Goal: Task Accomplishment & Management: Manage account settings

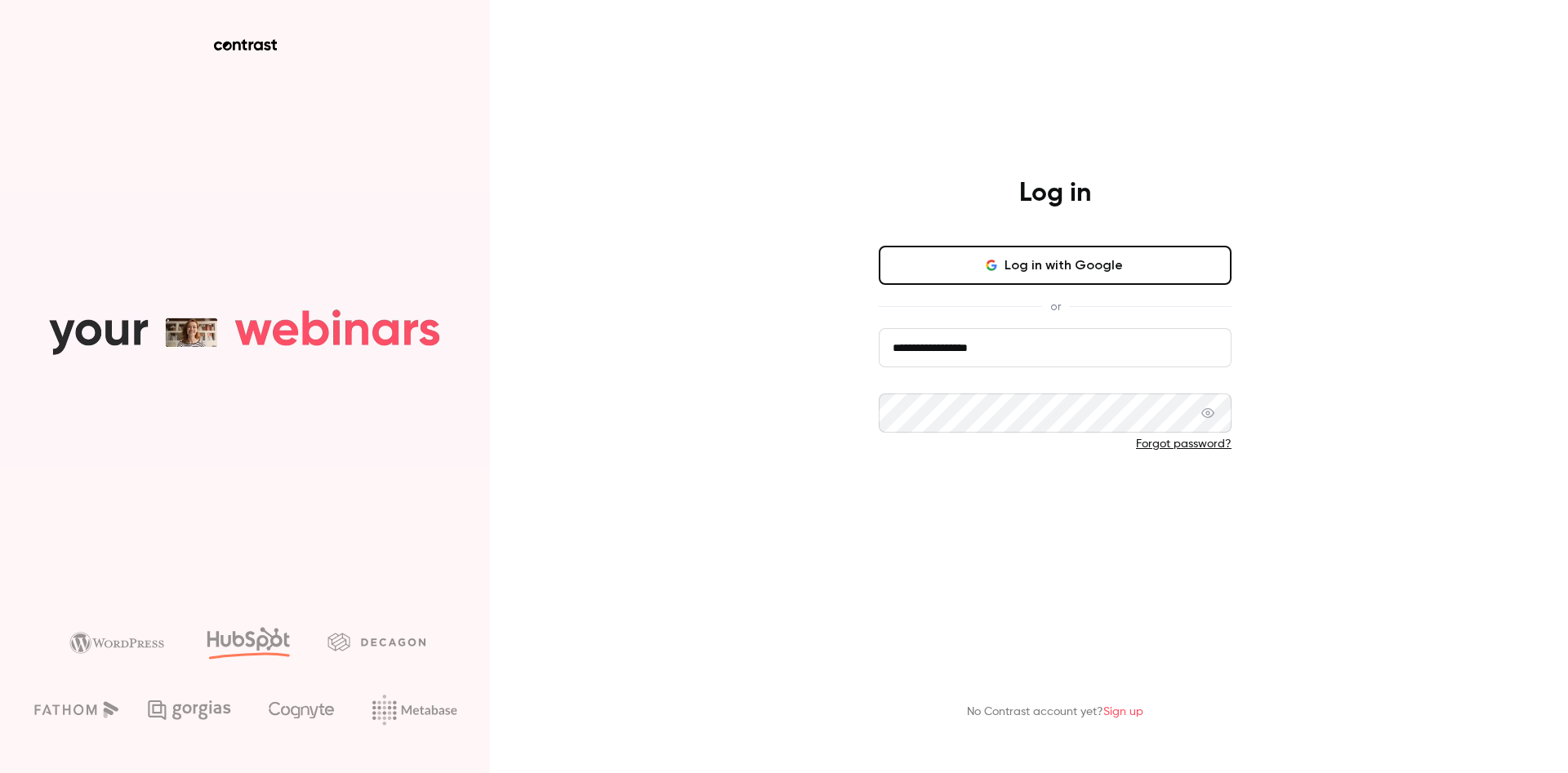
click at [930, 496] on button "Log in" at bounding box center [1054, 498] width 352 height 39
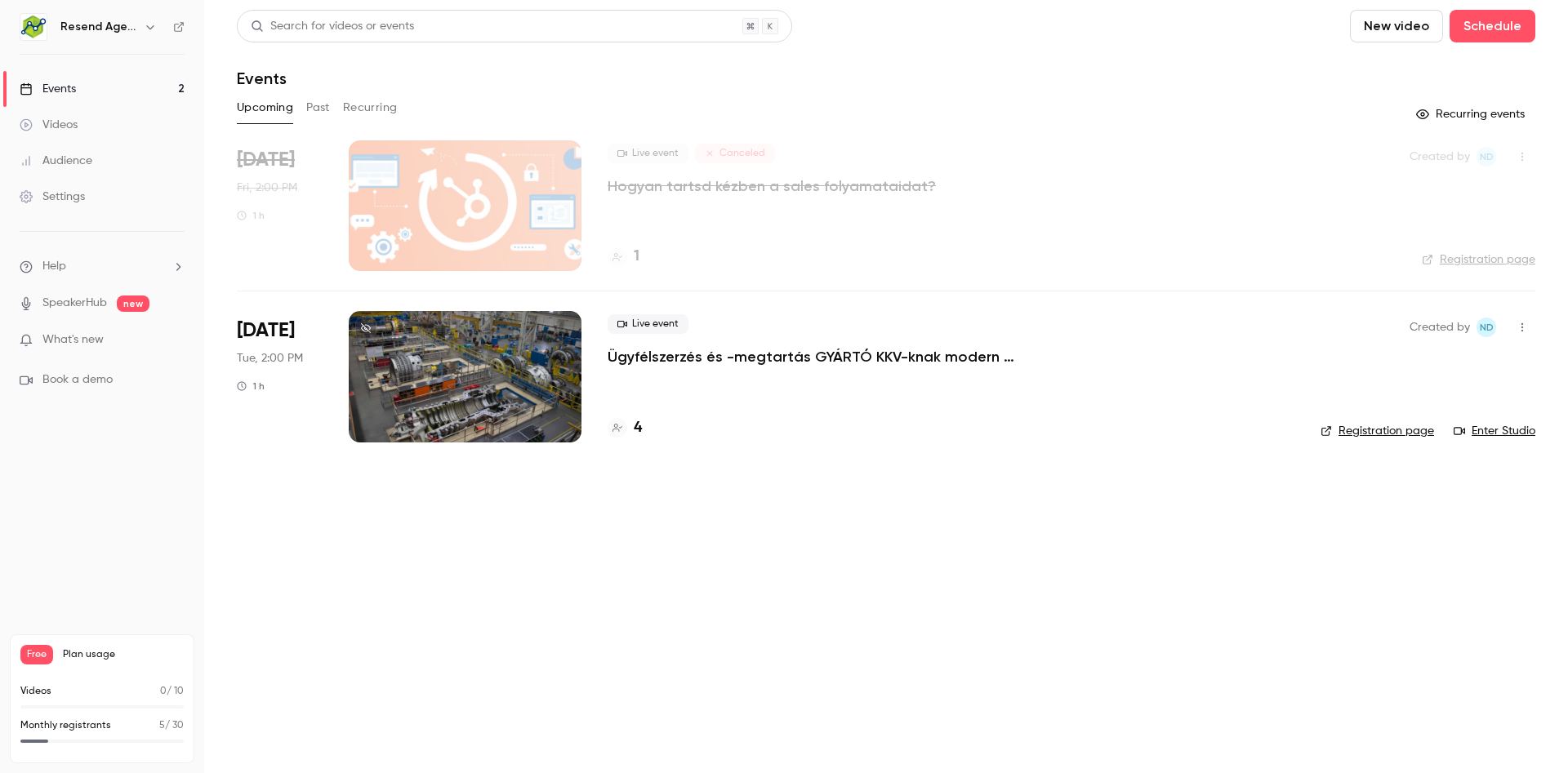
click at [884, 601] on main "Search for videos or events New video Schedule Events Upcoming Past Recurring R…" at bounding box center [886, 386] width 1364 height 773
click at [38, 490] on nav "Resend Agency Kft Events 2 Videos Audience Settings Help SpeakerHub new What's …" at bounding box center [102, 386] width 204 height 773
click at [633, 357] on p "Ügyfélszerzés és -megtartás GYÁRTÓ KKV-knak modern technológiákkal" at bounding box center [852, 356] width 489 height 20
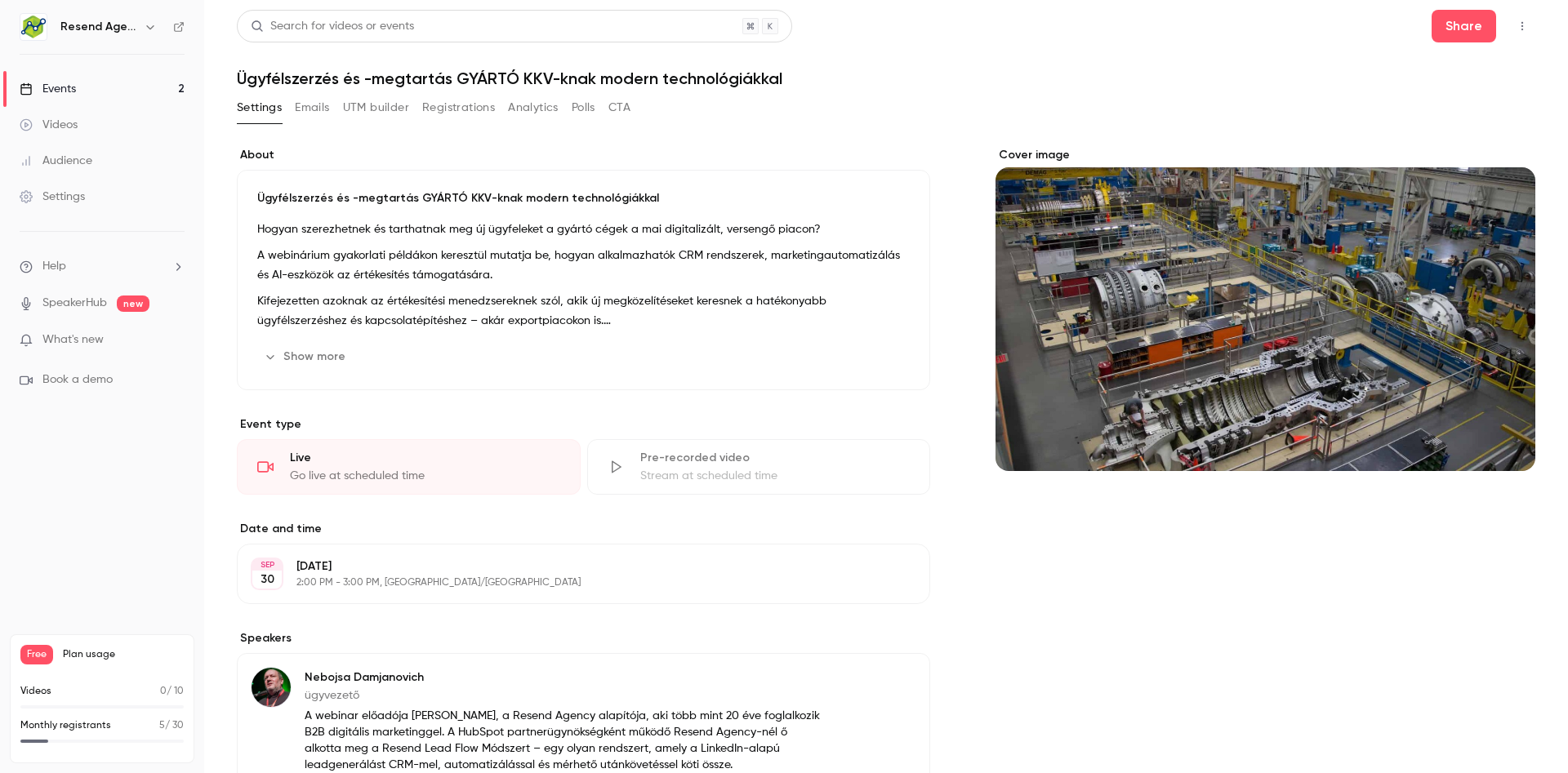
click at [575, 116] on button "Polls" at bounding box center [583, 108] width 23 height 26
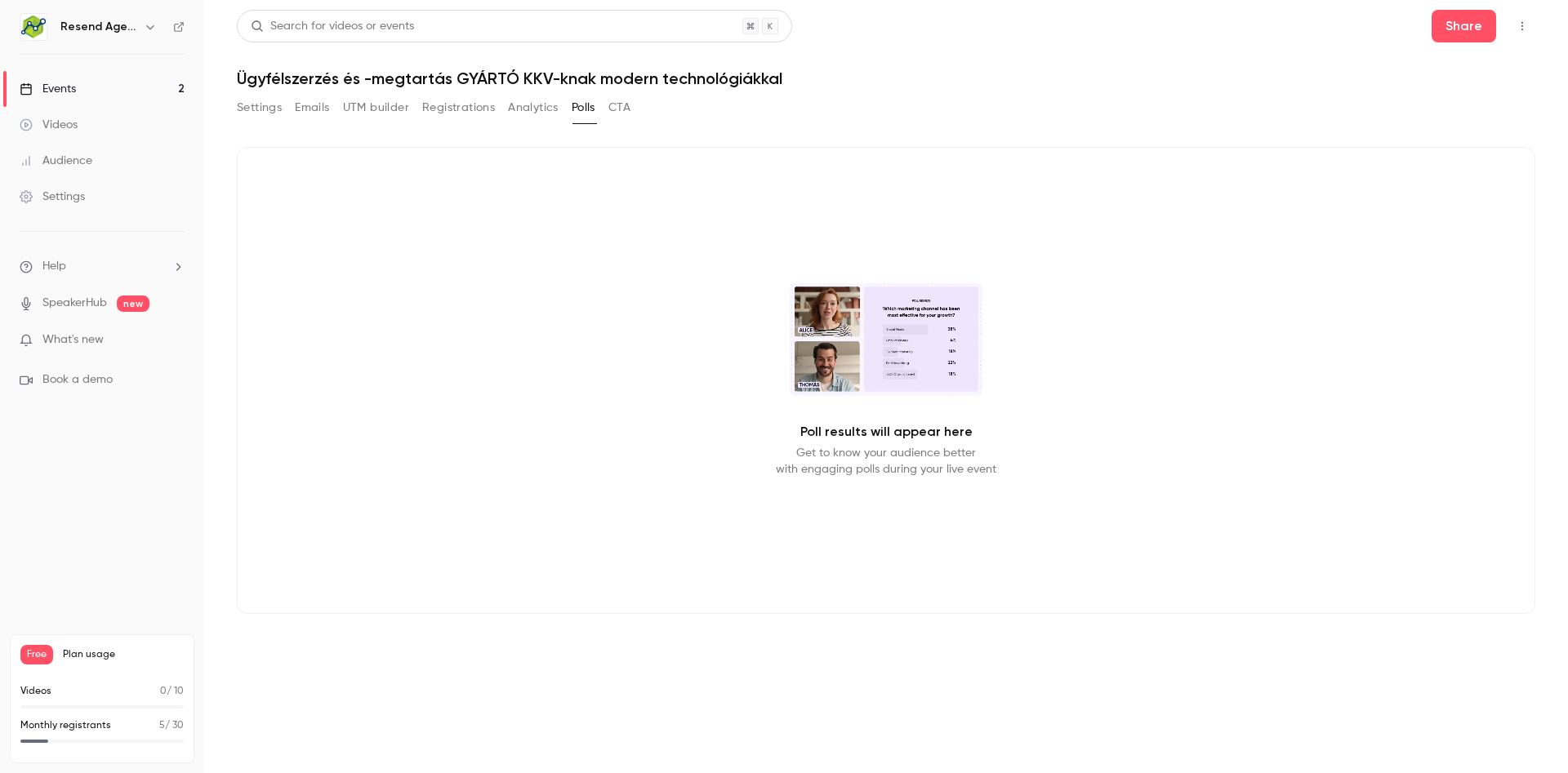
click at [254, 112] on button "Settings" at bounding box center [259, 108] width 45 height 26
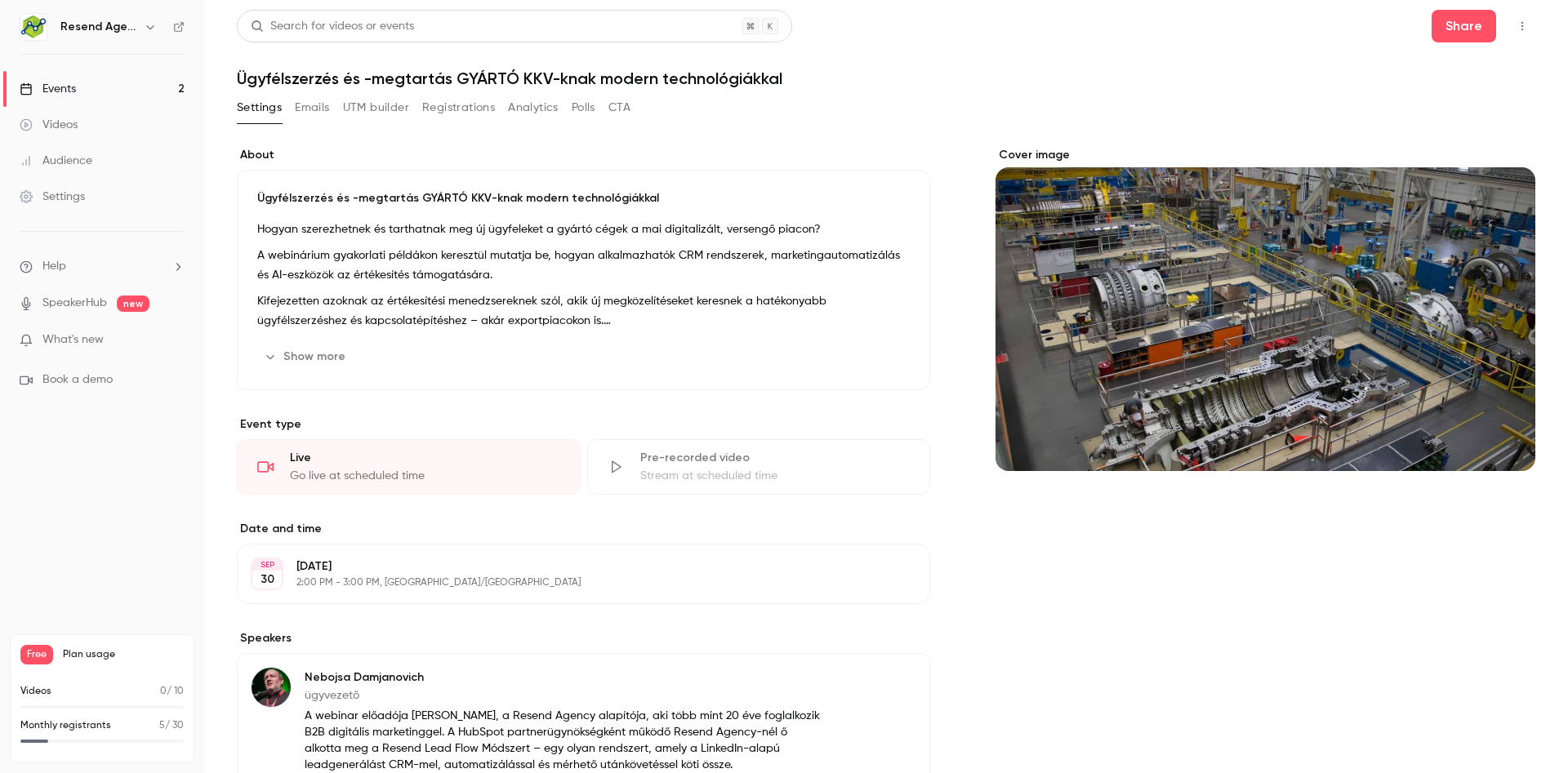
click at [318, 108] on button "Emails" at bounding box center [311, 108] width 34 height 26
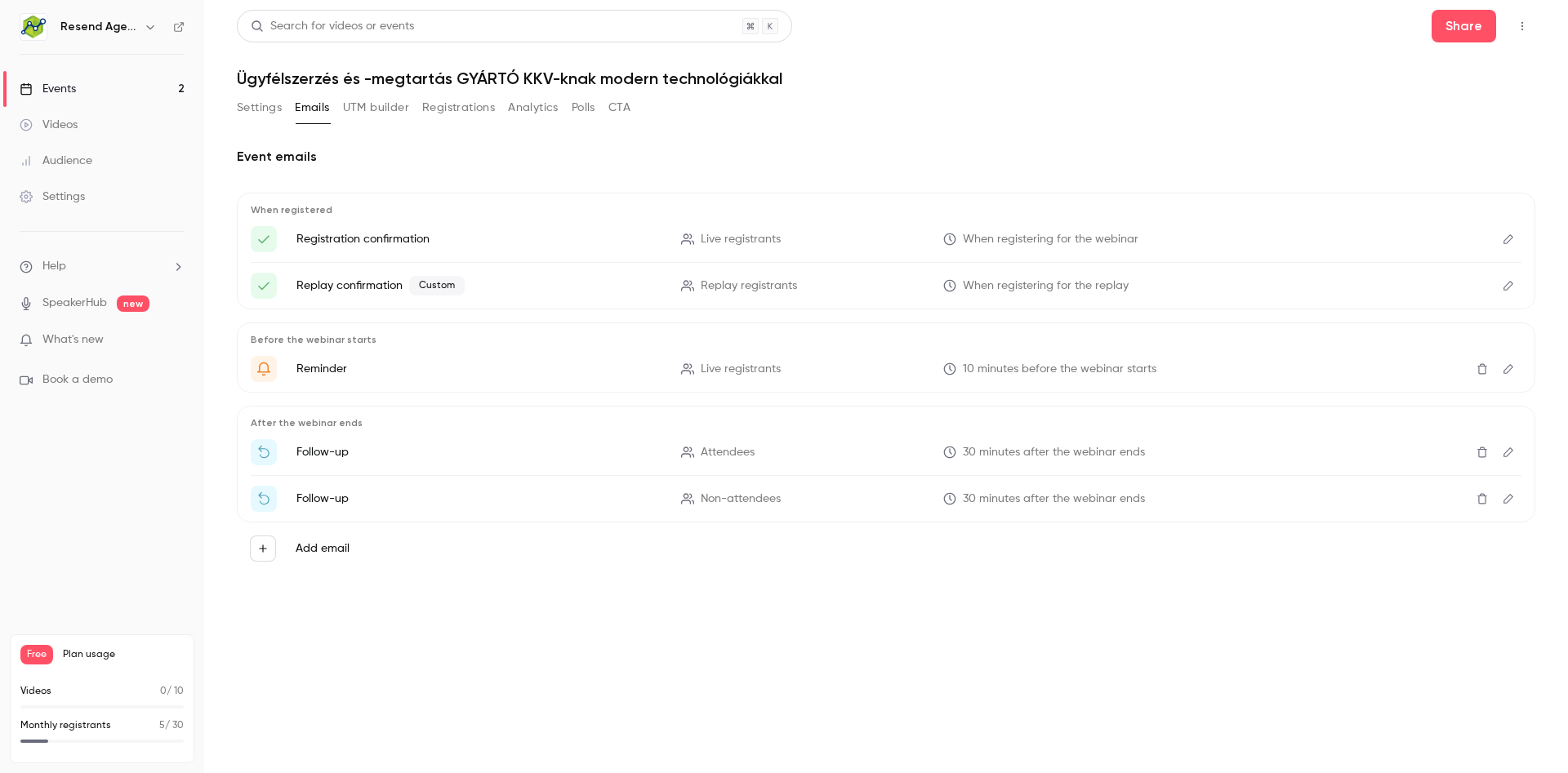
click at [368, 106] on button "UTM builder" at bounding box center [376, 108] width 66 height 26
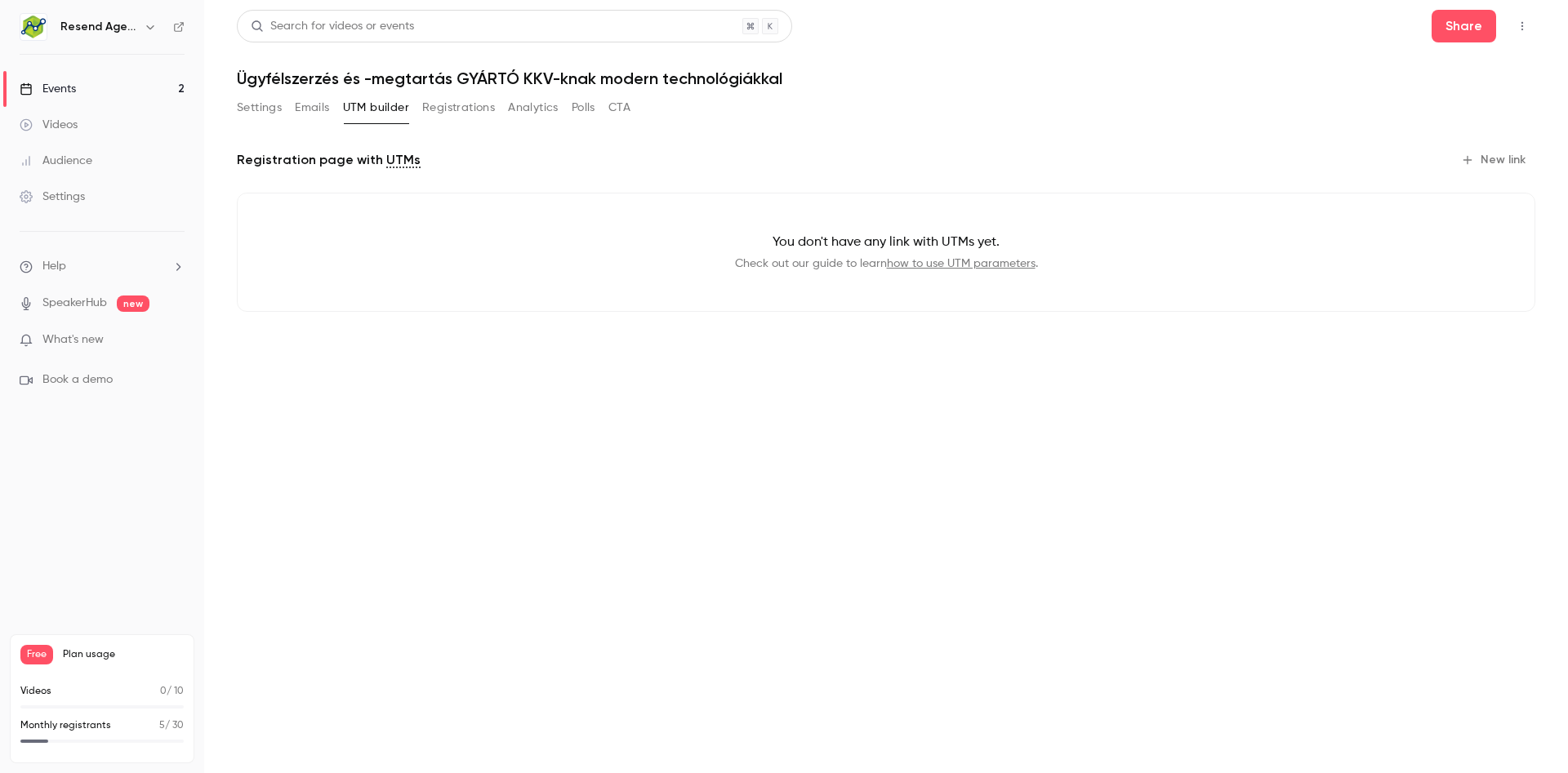
click at [286, 106] on div "Settings Emails UTM builder Registrations Analytics Polls CTA" at bounding box center [433, 108] width 393 height 26
click at [302, 108] on button "Emails" at bounding box center [311, 108] width 34 height 26
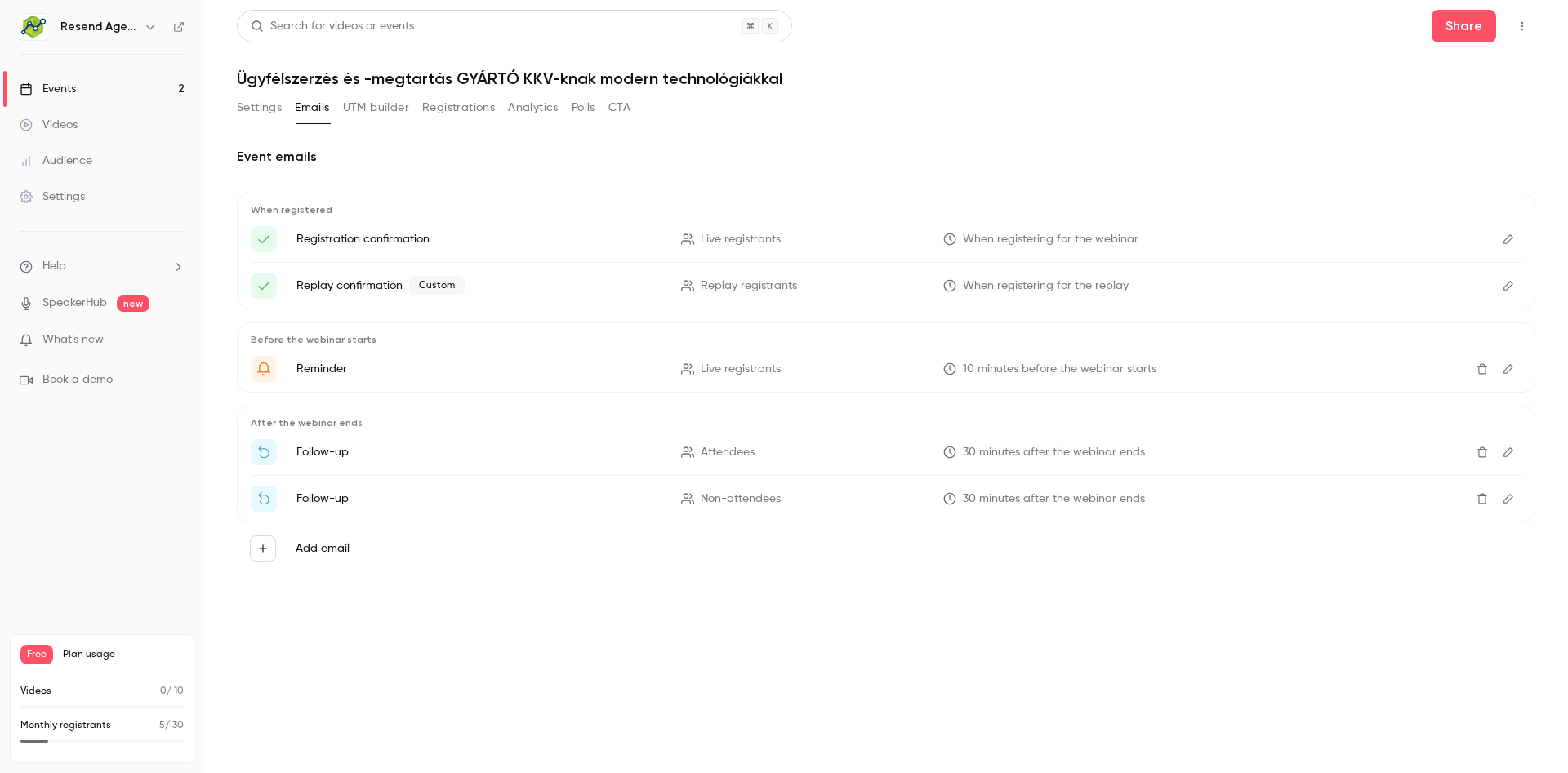
click at [253, 108] on button "Settings" at bounding box center [259, 108] width 45 height 26
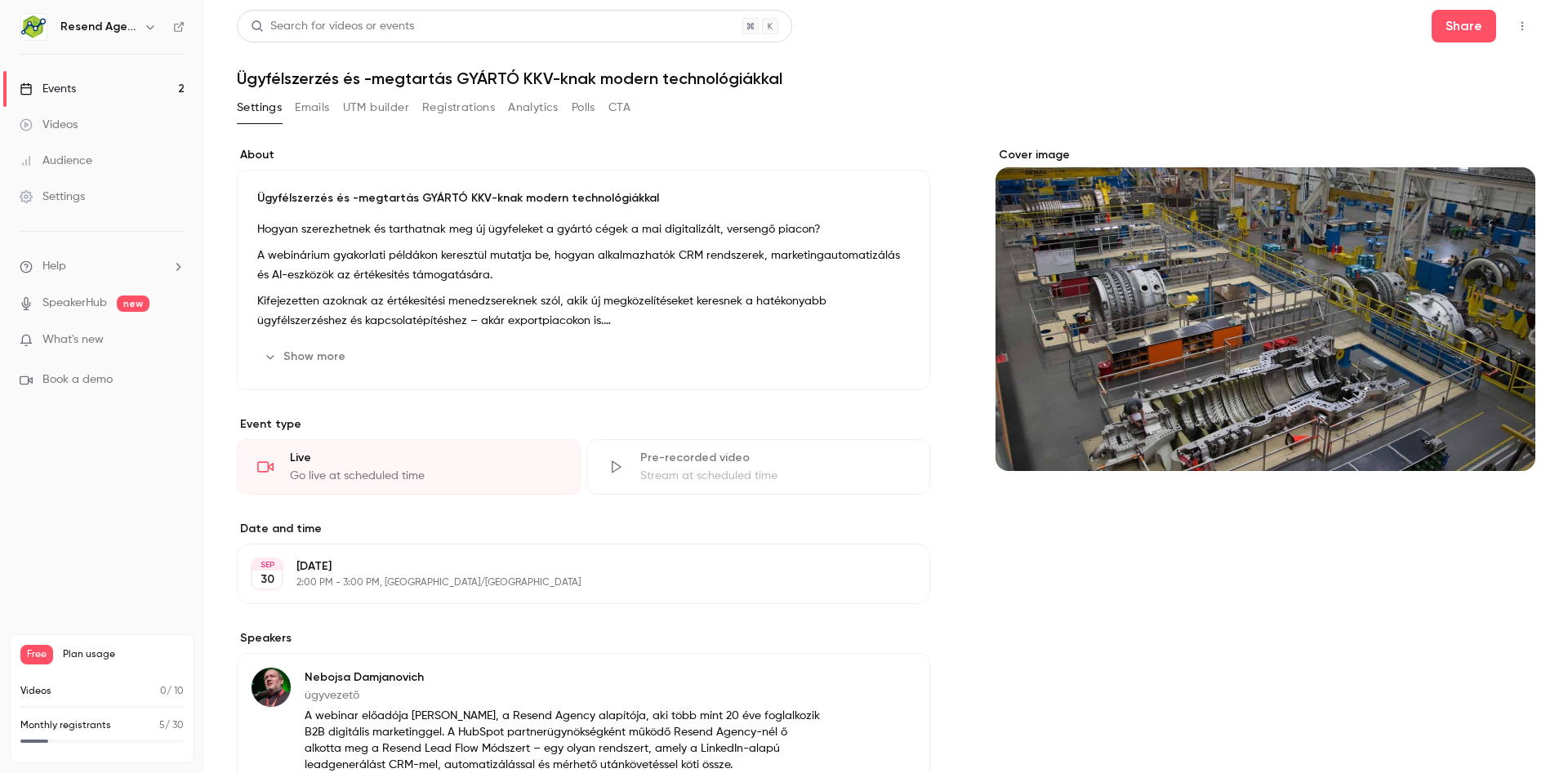
click at [76, 135] on link "Videos" at bounding box center [102, 125] width 204 height 36
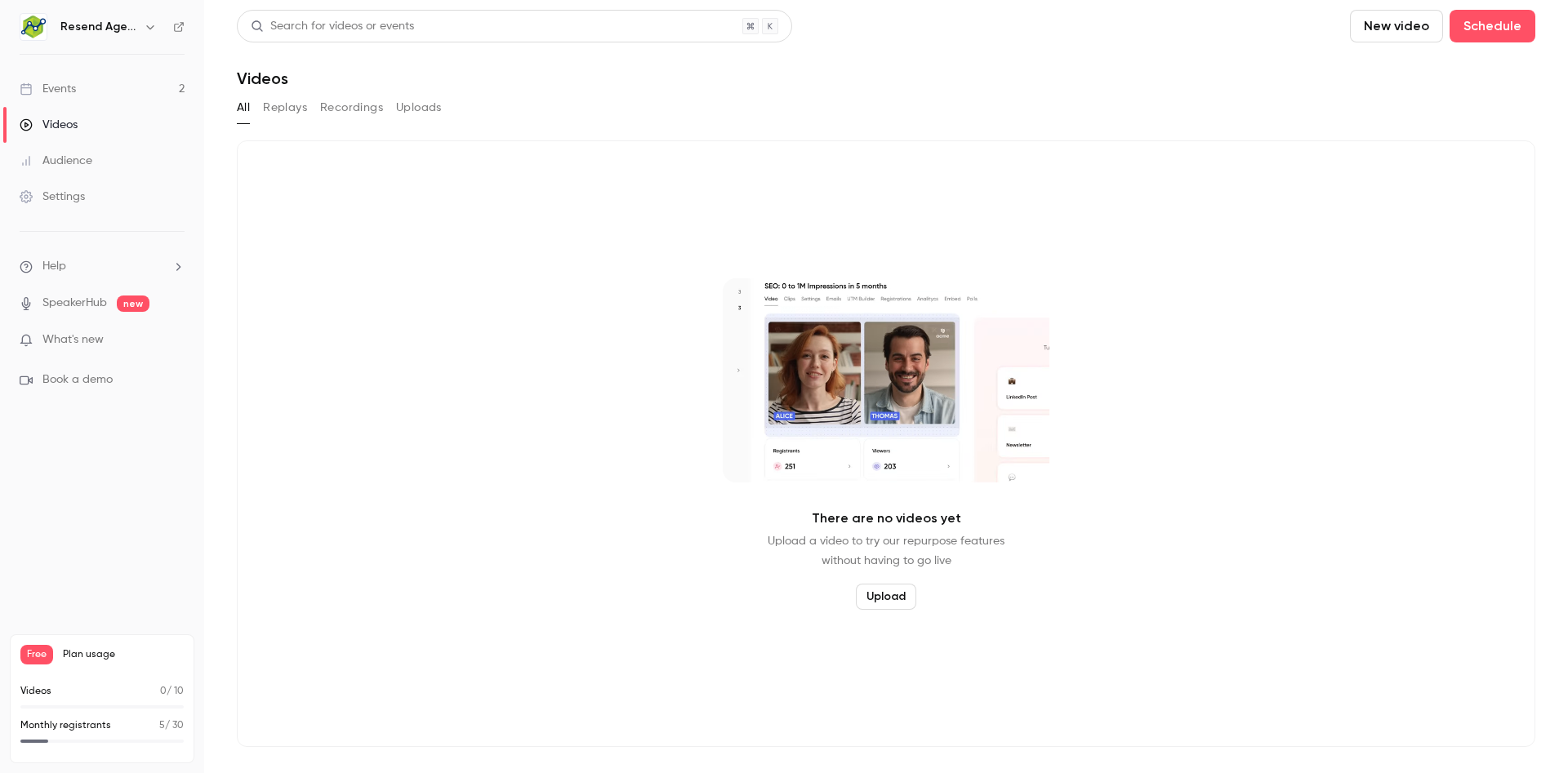
click at [76, 161] on div "Audience" at bounding box center [56, 161] width 73 height 17
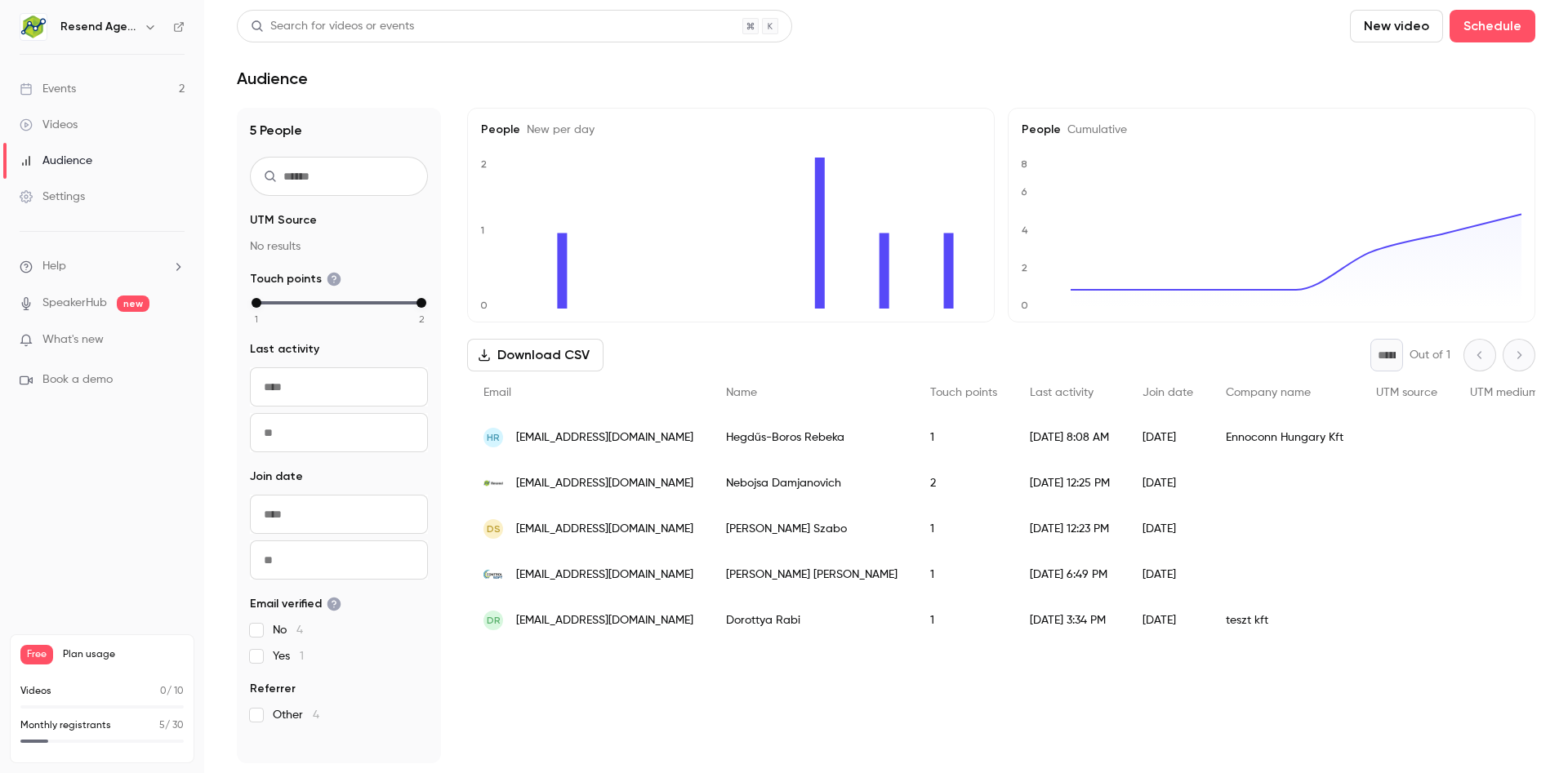
click at [67, 88] on div "Events" at bounding box center [48, 90] width 56 height 17
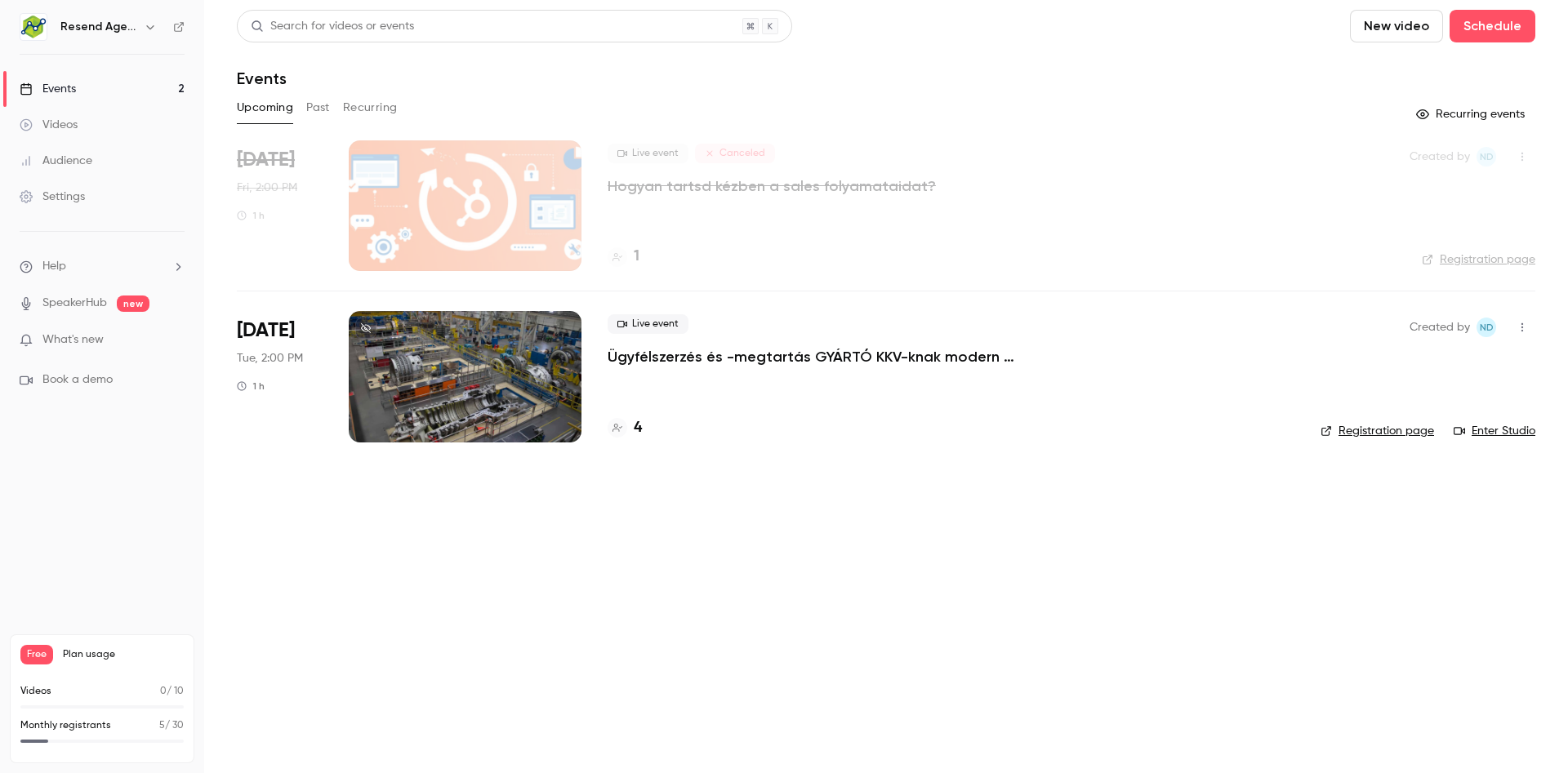
click at [715, 360] on p "Ügyfélszerzés és -megtartás GYÁRTÓ KKV-knak modern technológiákkal" at bounding box center [852, 356] width 489 height 20
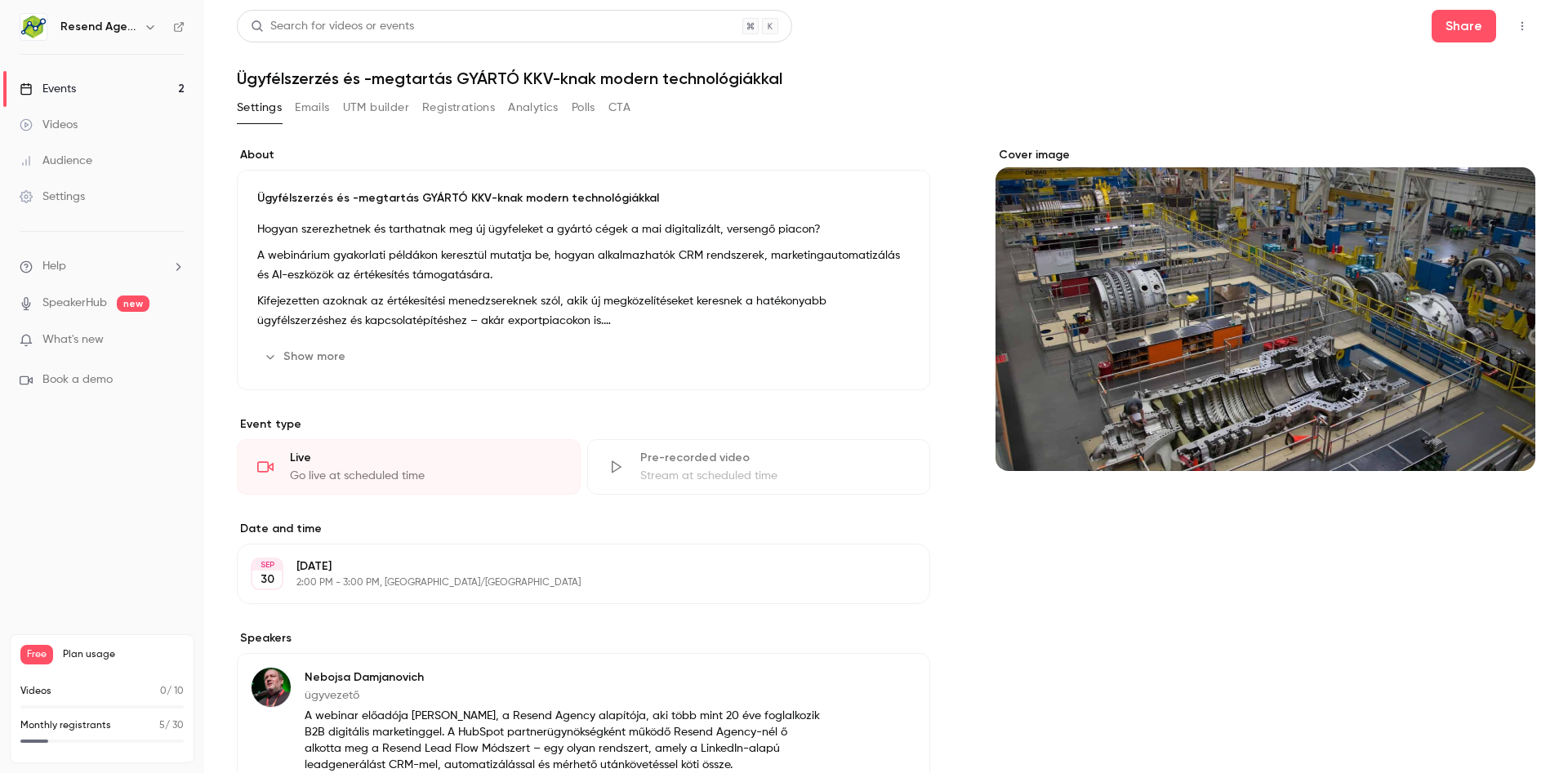
click at [459, 112] on button "Registrations" at bounding box center [459, 108] width 73 height 26
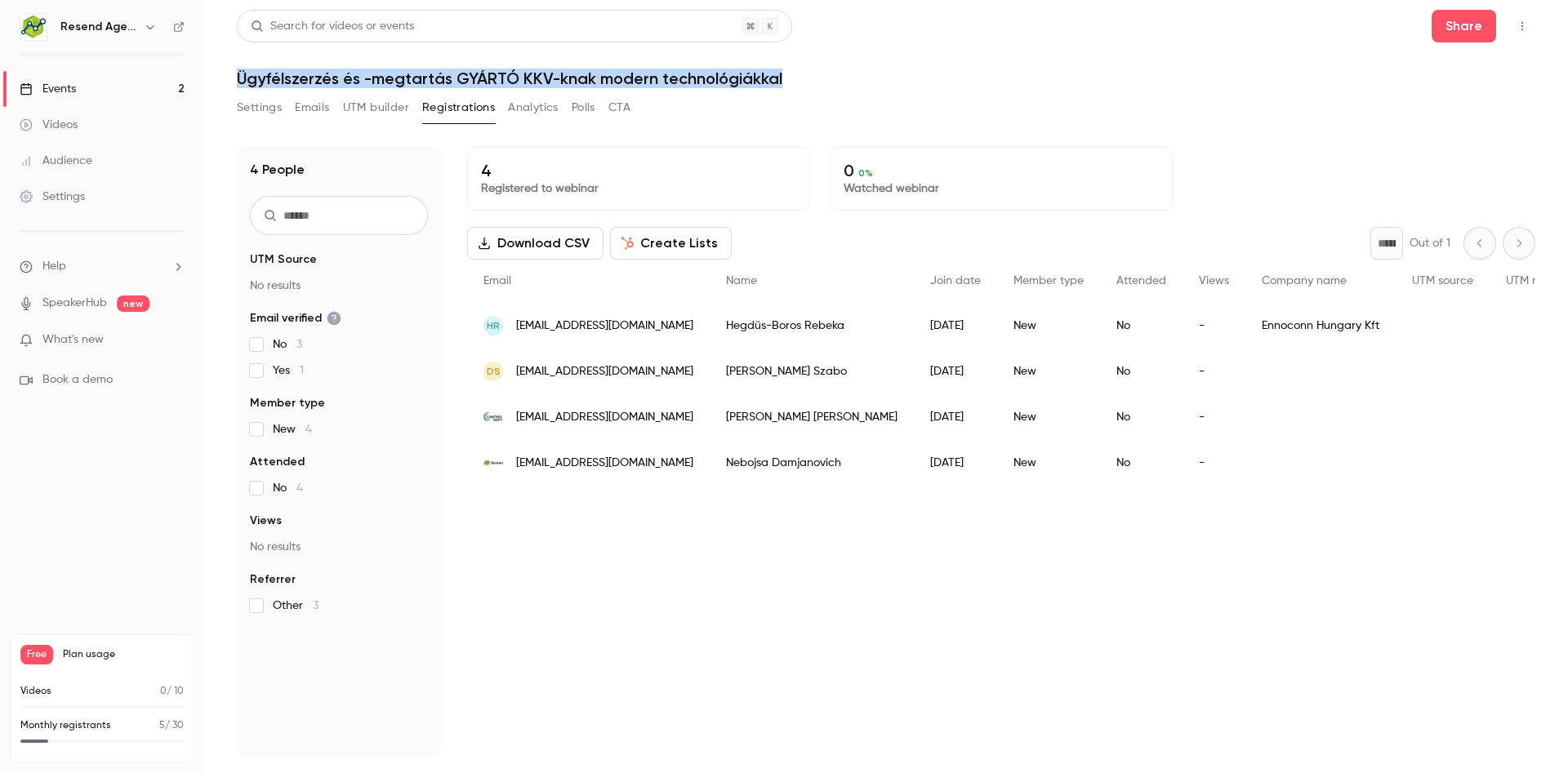
drag, startPoint x: 233, startPoint y: 77, endPoint x: 866, endPoint y: 62, distance: 633.2
click at [866, 62] on main "Search for videos or events Share Ügyfélszerzés és -megtartás GYÁRTÓ KKV-knak m…" at bounding box center [886, 386] width 1364 height 773
copy h1 "Ügyfélszerzés és -megtartás GYÁRTÓ KKV-knak modern technológiákkal"
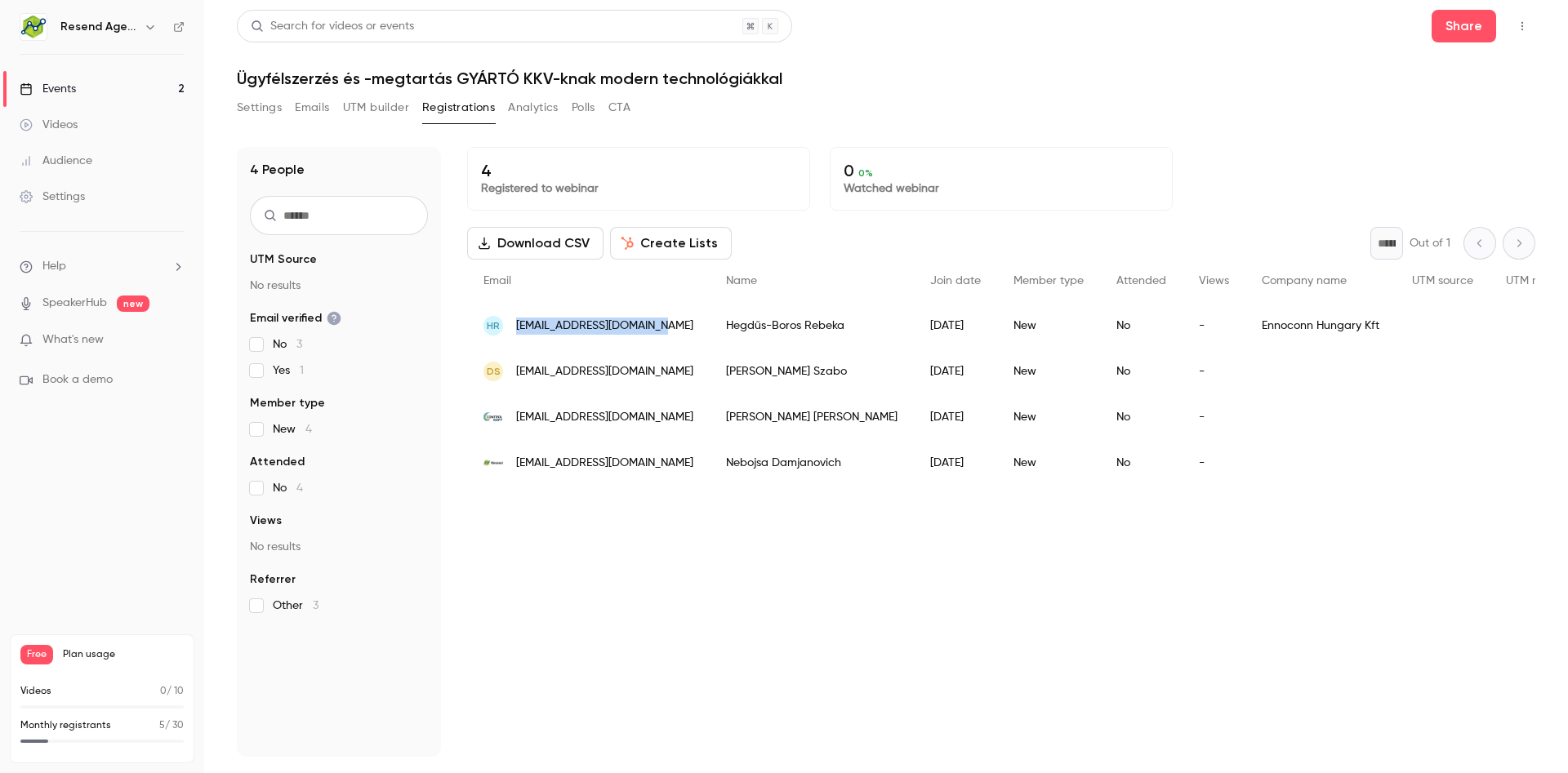
drag, startPoint x: 509, startPoint y: 313, endPoint x: 666, endPoint y: 325, distance: 157.5
click at [666, 325] on div "HR [EMAIL_ADDRESS][DOMAIN_NAME]" at bounding box center [588, 325] width 242 height 46
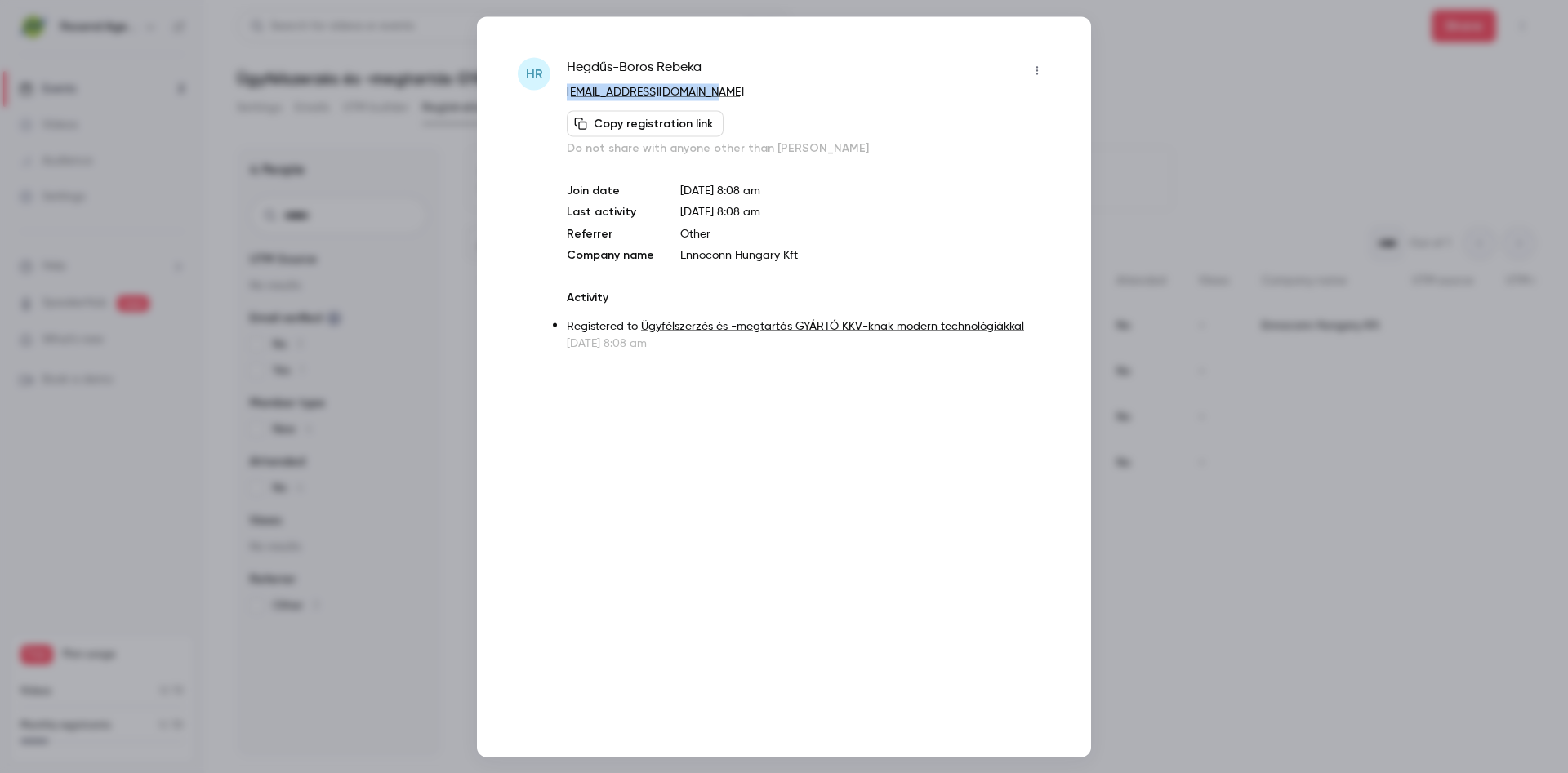
drag, startPoint x: 752, startPoint y: 104, endPoint x: 562, endPoint y: 103, distance: 190.0
click at [562, 103] on div "HR Hegdűs-Boros Rebeka [EMAIL_ADDRESS][DOMAIN_NAME] Copy registration link Do n…" at bounding box center [783, 203] width 532 height 294
copy link "[EMAIL_ADDRESS][DOMAIN_NAME]"
click at [1186, 96] on div at bounding box center [784, 386] width 1568 height 773
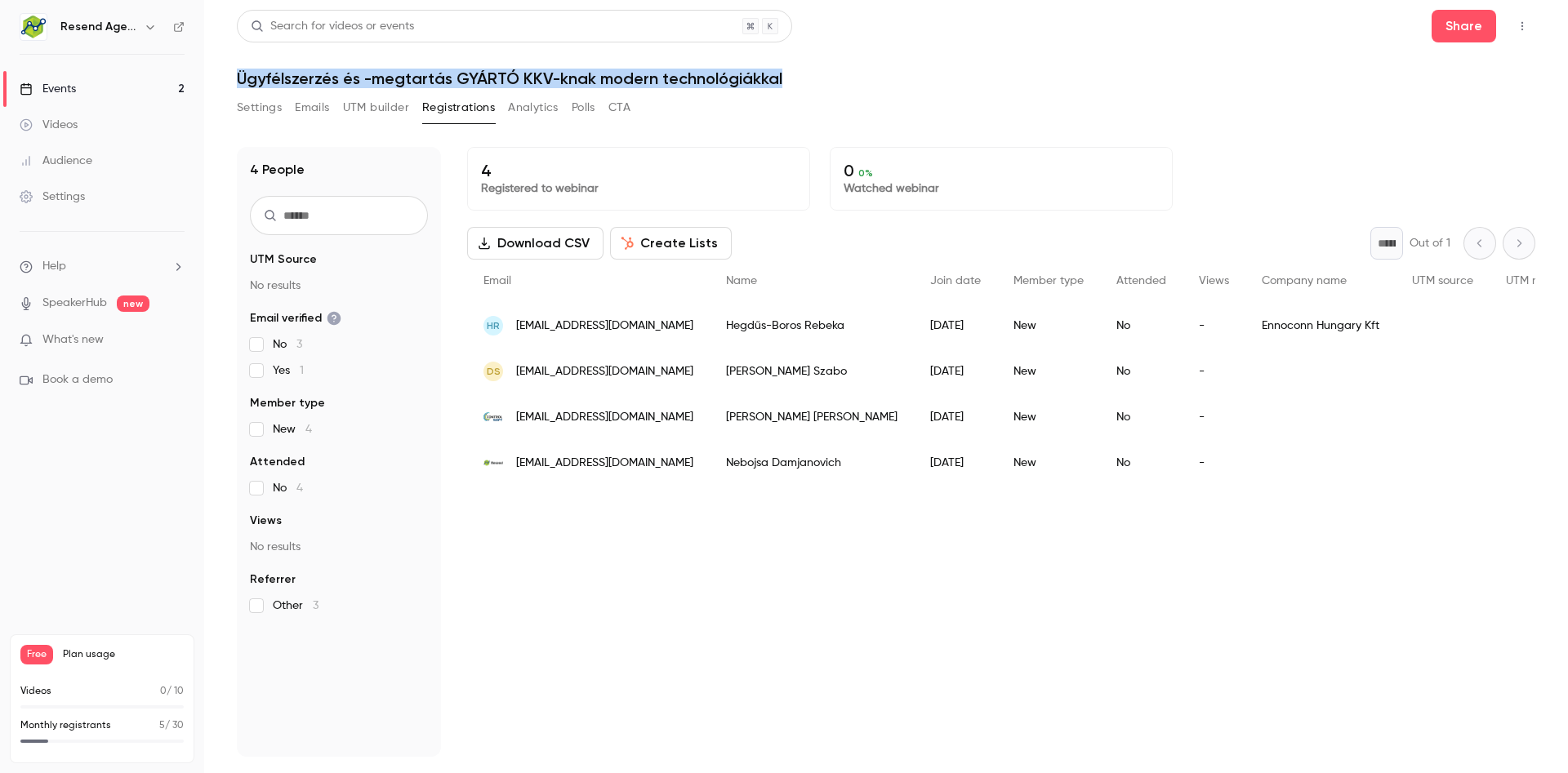
drag, startPoint x: 227, startPoint y: 76, endPoint x: 832, endPoint y: 76, distance: 605.0
click at [832, 76] on main "Search for videos or events Share Ügyfélszerzés és -megtartás GYÁRTÓ KKV-knak m…" at bounding box center [886, 386] width 1364 height 773
copy h1 "Ügyfélszerzés és -megtartás GYÁRTÓ KKV-knak modern technológiákkal"
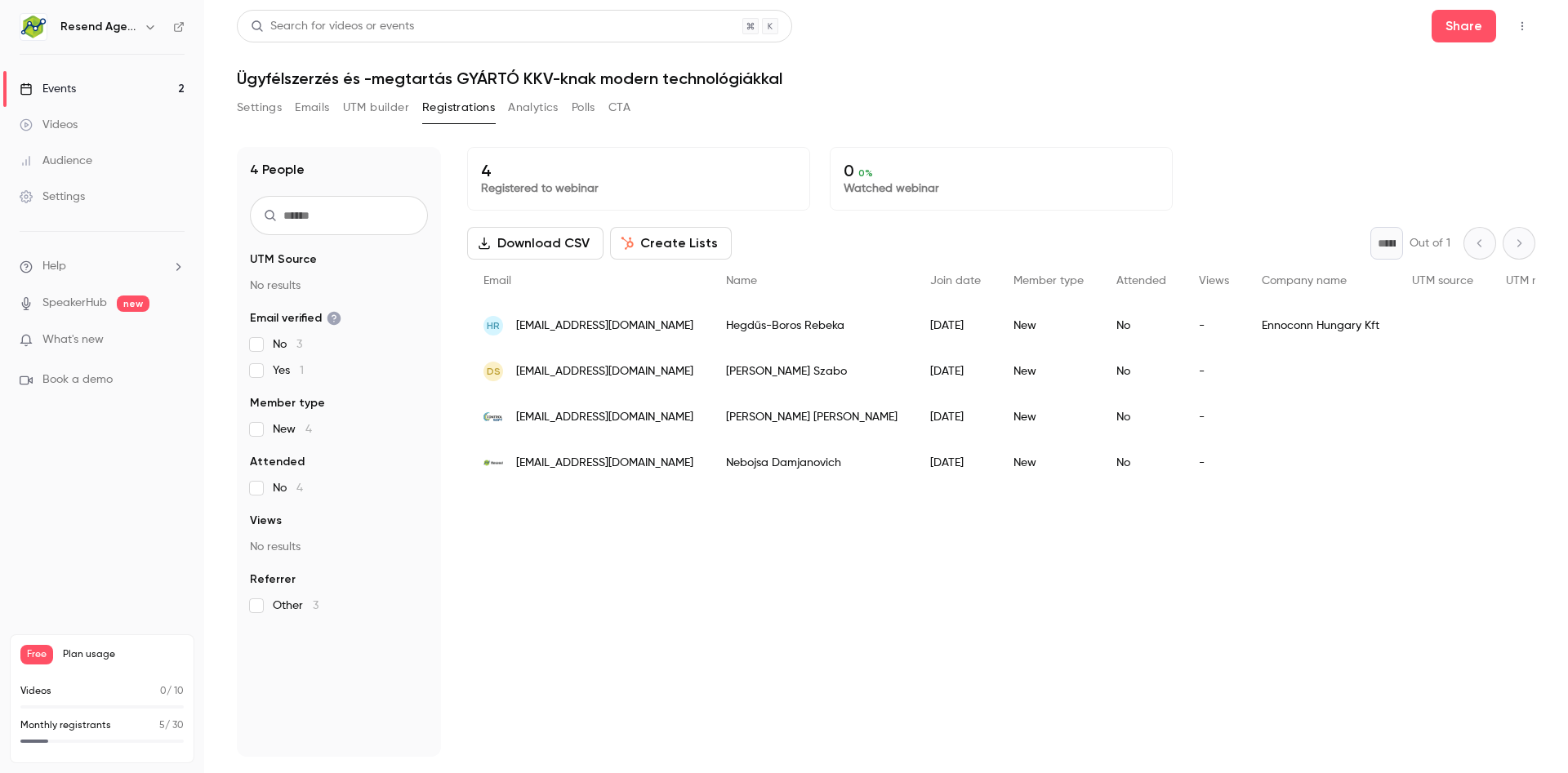
click at [679, 325] on div "HR [EMAIL_ADDRESS][DOMAIN_NAME]" at bounding box center [588, 325] width 242 height 46
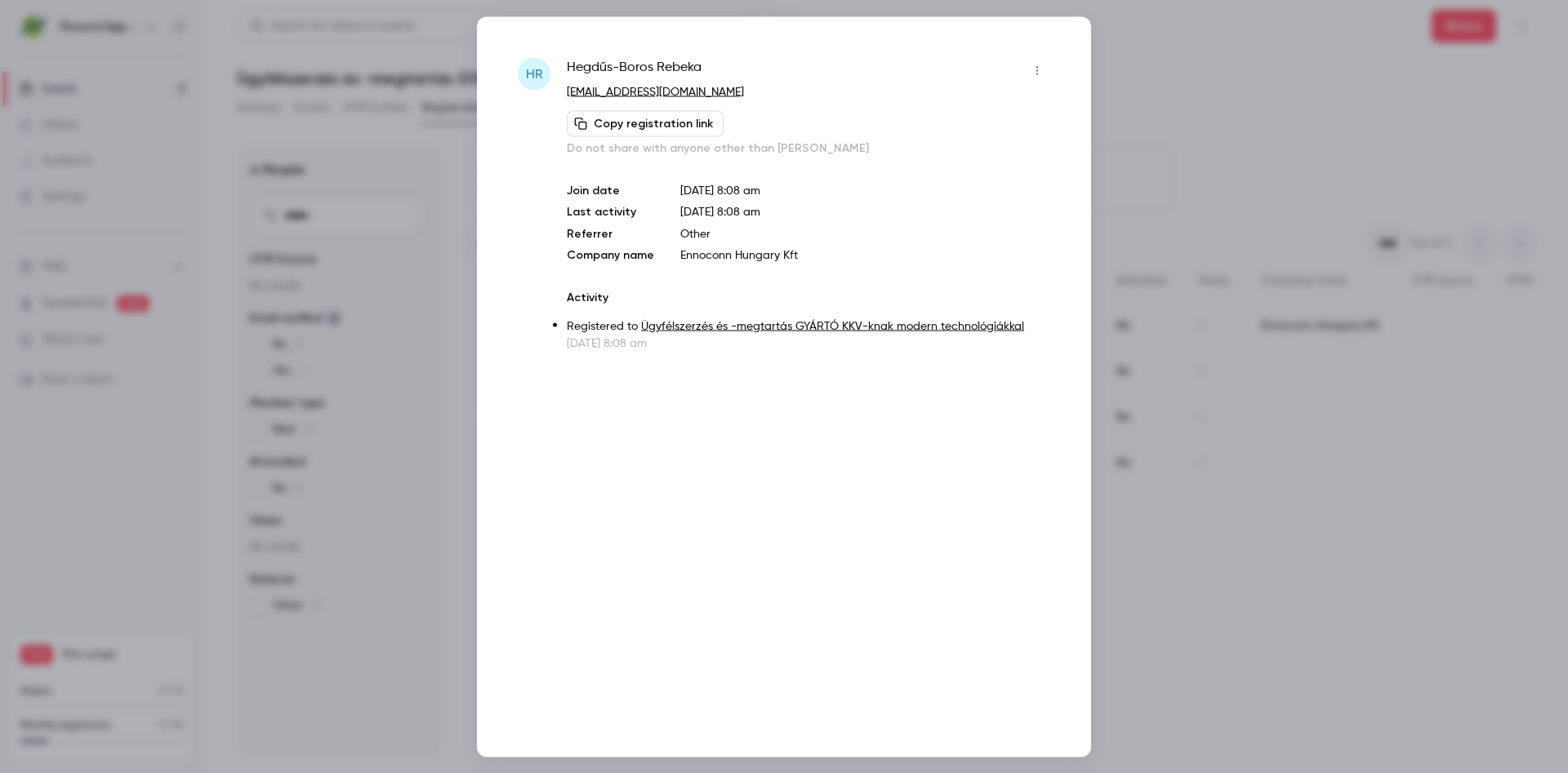
drag, startPoint x: 765, startPoint y: 90, endPoint x: 549, endPoint y: 102, distance: 216.3
click at [549, 102] on div "HR Hegdűs-Boros Rebeka [EMAIL_ADDRESS][DOMAIN_NAME] Copy registration link Do n…" at bounding box center [783, 203] width 532 height 294
click at [554, 106] on div "HR Hegdűs-Boros Rebeka [EMAIL_ADDRESS][DOMAIN_NAME] Copy registration link Do n…" at bounding box center [783, 203] width 532 height 294
drag, startPoint x: 752, startPoint y: 89, endPoint x: 566, endPoint y: 98, distance: 186.2
click at [566, 98] on div "HR Hegdűs-Boros Rebeka [EMAIL_ADDRESS][DOMAIN_NAME] Copy registration link Do n…" at bounding box center [783, 203] width 532 height 294
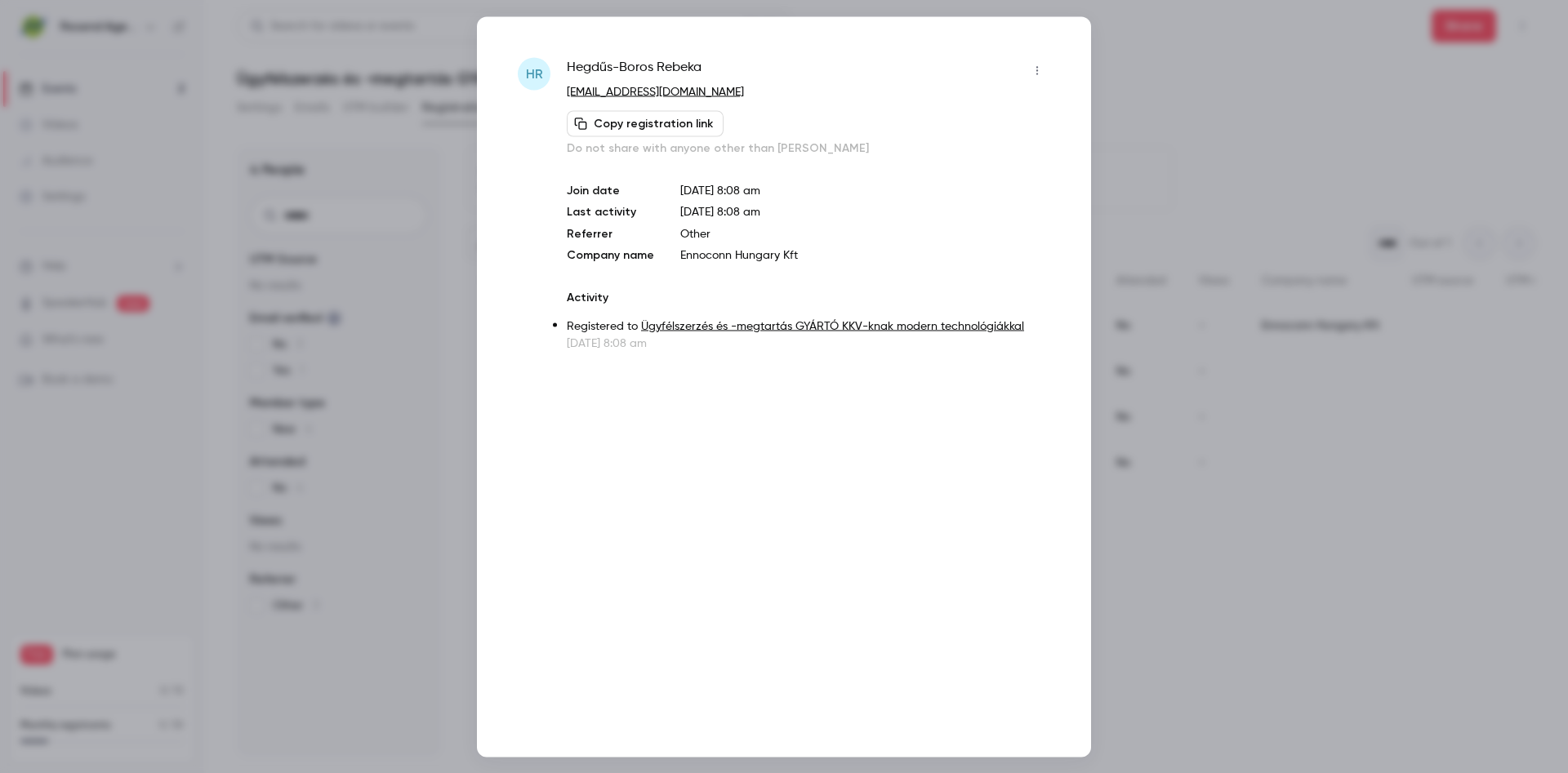
click at [1258, 582] on div at bounding box center [784, 386] width 1568 height 773
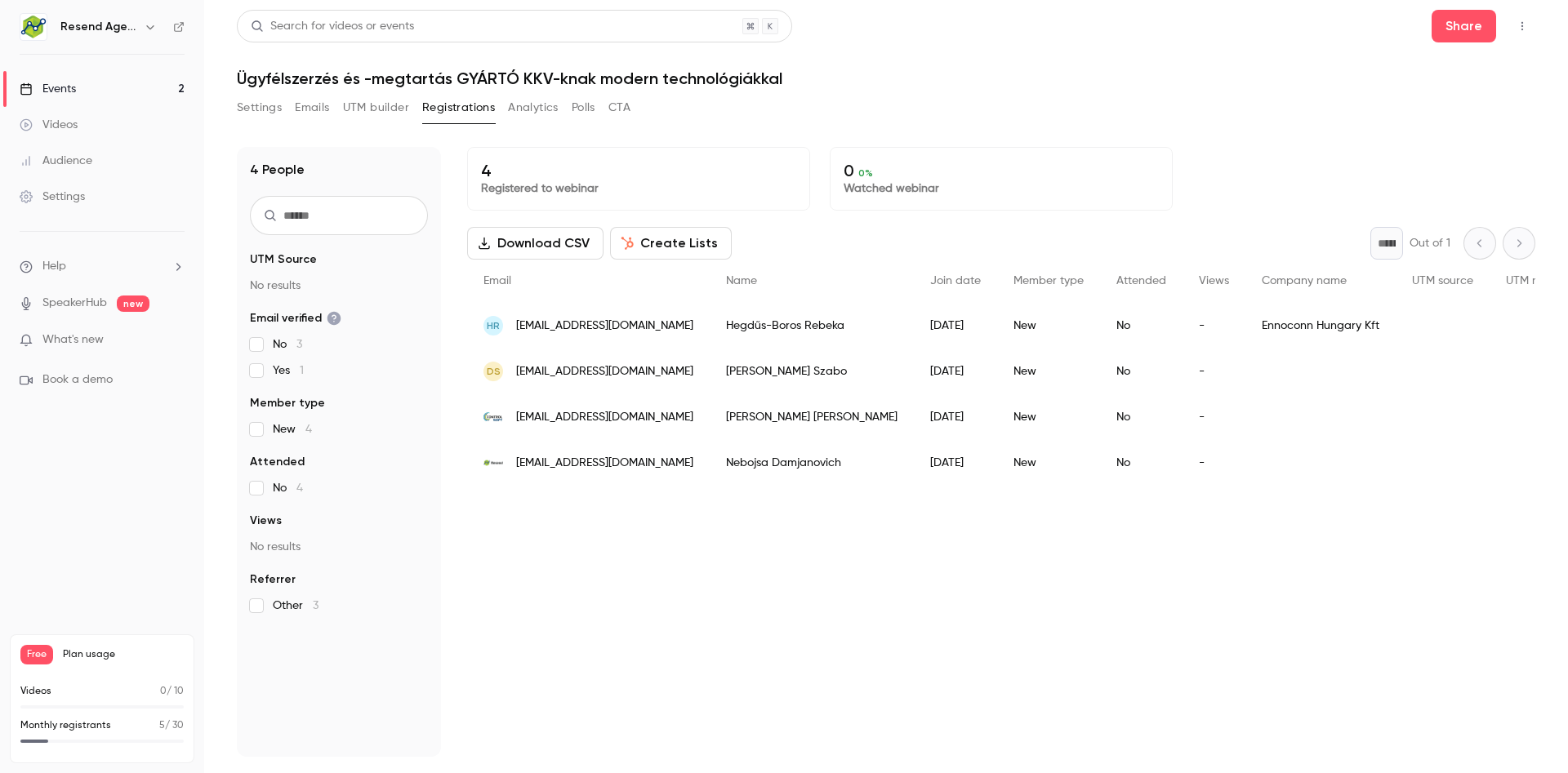
click at [249, 110] on button "Settings" at bounding box center [259, 108] width 45 height 26
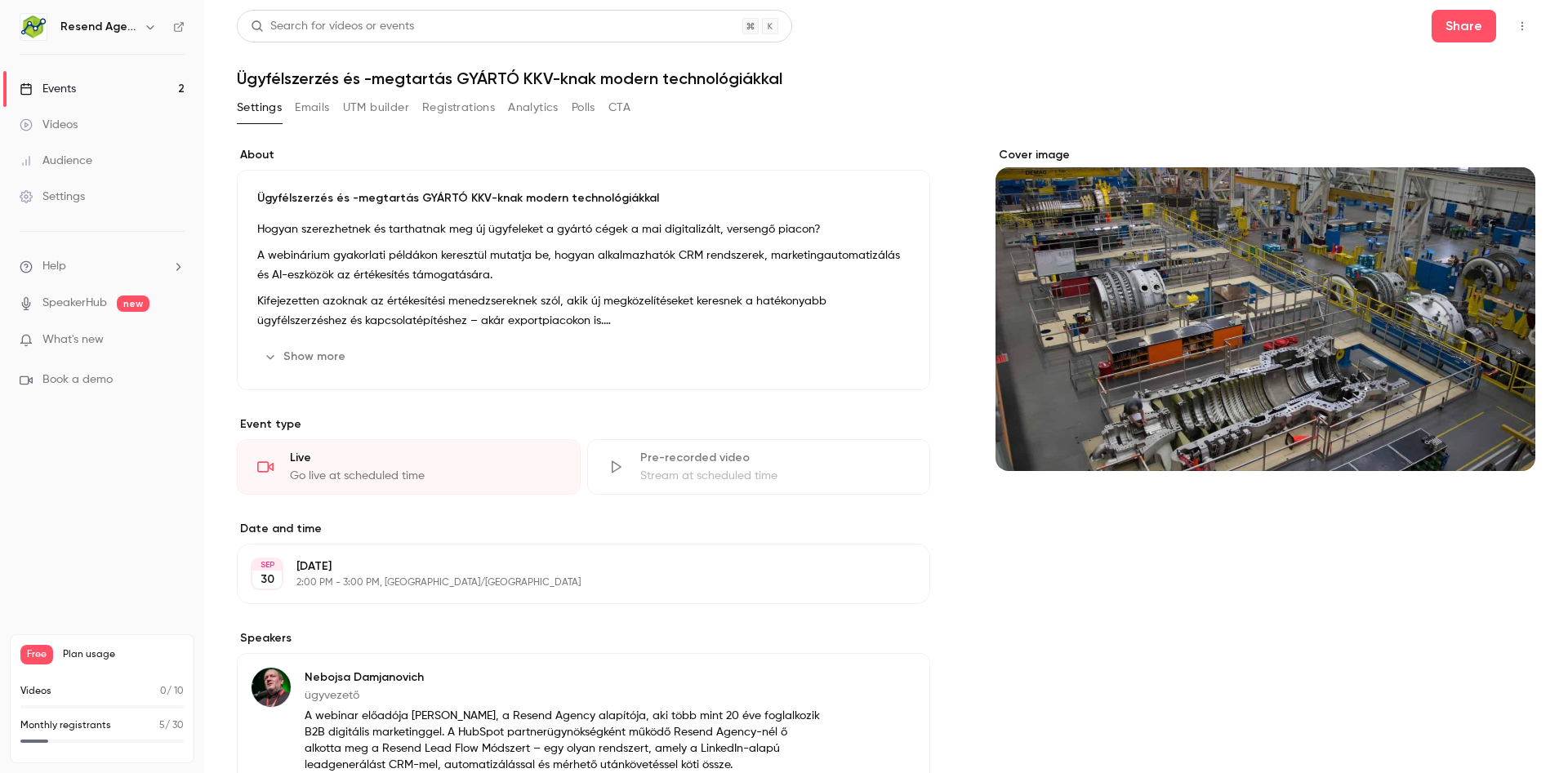
click at [322, 113] on button "Emails" at bounding box center [311, 108] width 34 height 26
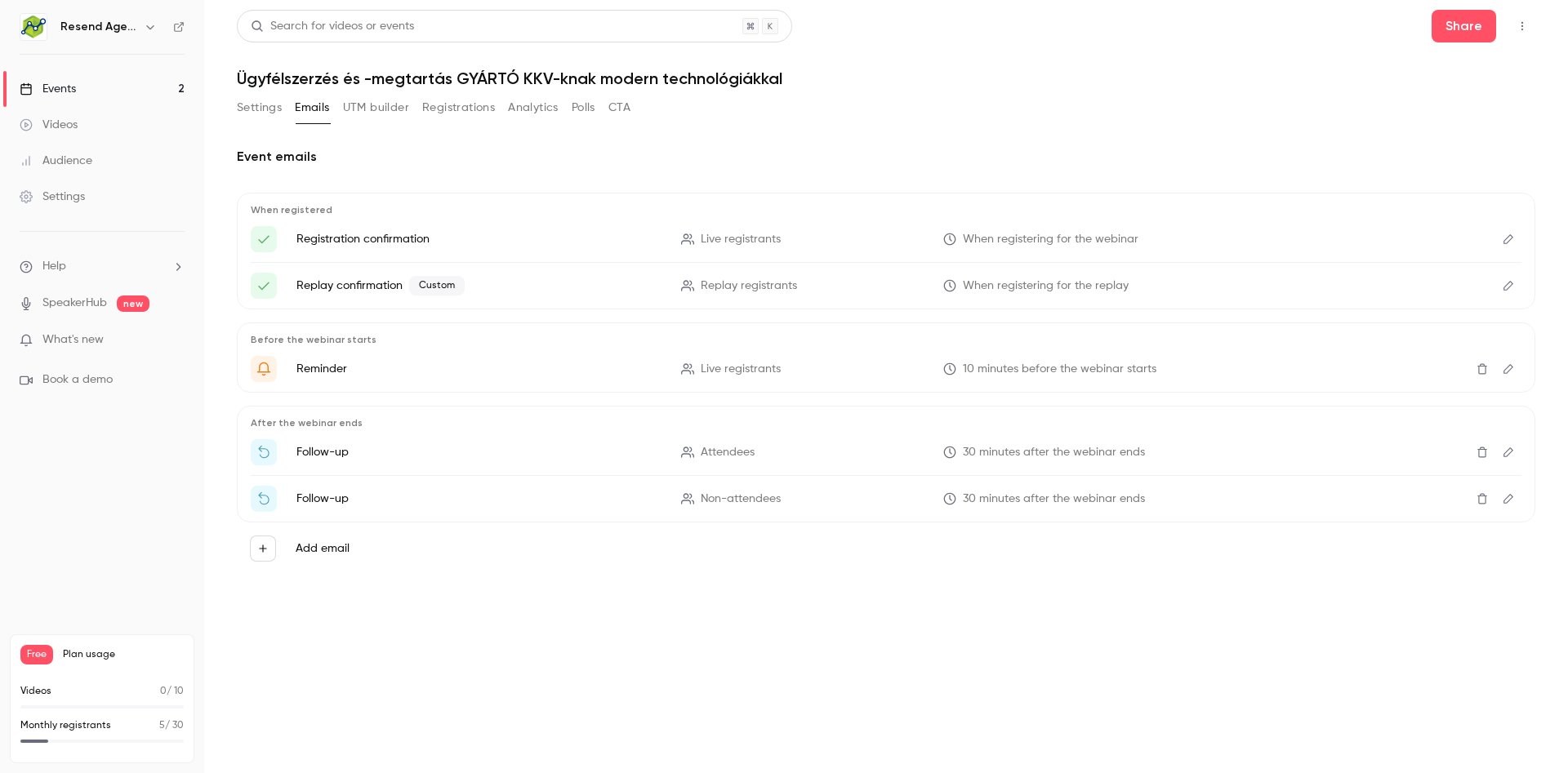
click at [375, 104] on button "UTM builder" at bounding box center [376, 108] width 66 height 26
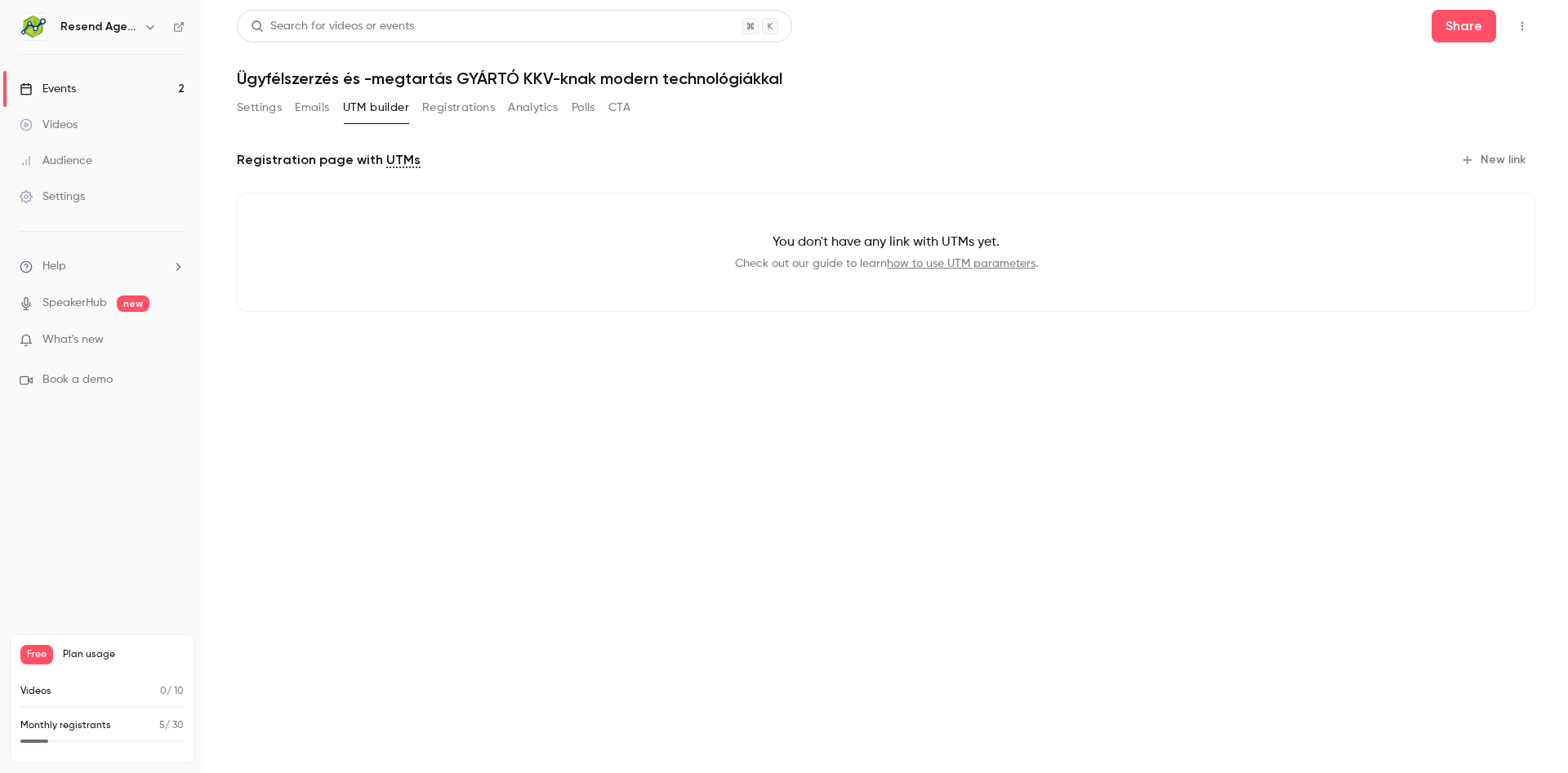
click at [430, 107] on button "Registrations" at bounding box center [459, 108] width 73 height 26
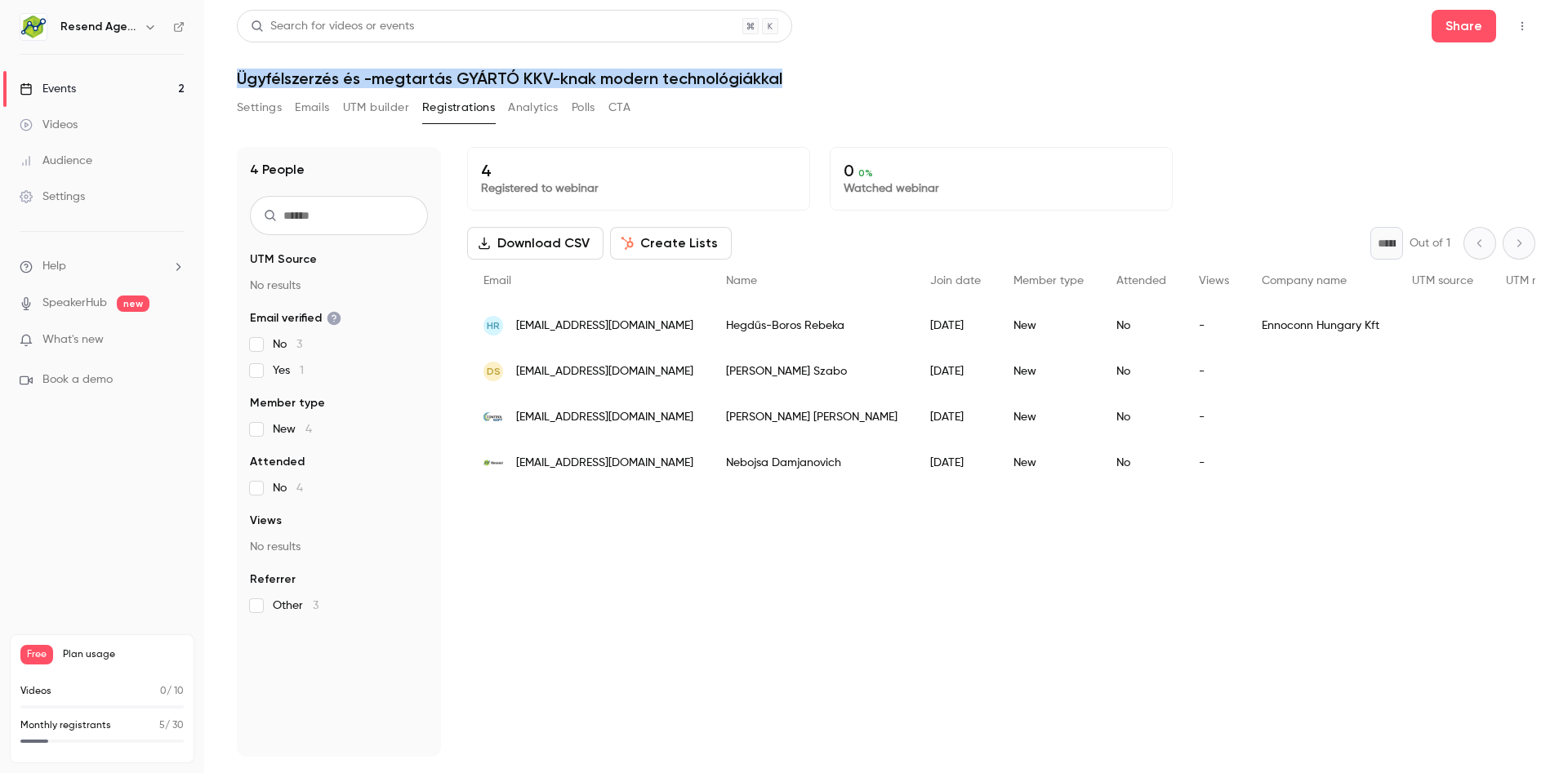
drag, startPoint x: 812, startPoint y: 67, endPoint x: 207, endPoint y: 76, distance: 605.1
click at [207, 76] on main "Search for videos or events Share Ügyfélszerzés és -megtartás GYÁRTÓ KKV-knak m…" at bounding box center [886, 386] width 1364 height 773
copy h1 "Ügyfélszerzés és -megtartás GYÁRTÓ KKV-knak modern technológiákkal"
